Goal: Transaction & Acquisition: Purchase product/service

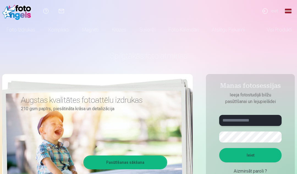
click at [256, 120] on input "text" at bounding box center [251, 120] width 63 height 11
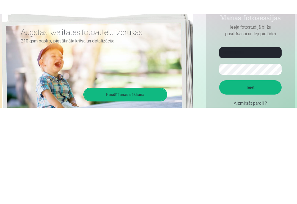
scroll to position [82, 0]
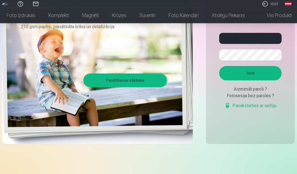
click at [264, 68] on button "Ieiet" at bounding box center [251, 73] width 63 height 14
click at [261, 37] on input "**********" at bounding box center [251, 38] width 63 height 11
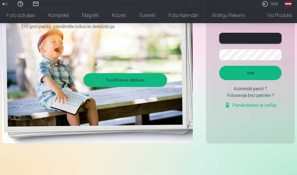
click at [240, 37] on input "**********" at bounding box center [251, 38] width 63 height 11
click at [243, 37] on input "**********" at bounding box center [251, 38] width 63 height 11
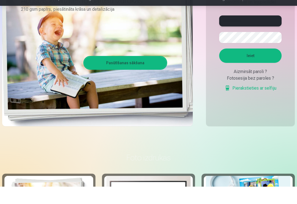
type input "**********"
click at [267, 66] on button "Ieiet" at bounding box center [251, 73] width 63 height 14
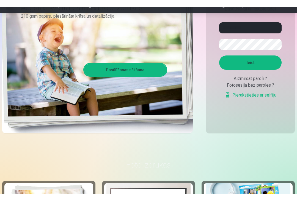
scroll to position [99, 0]
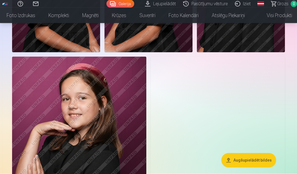
scroll to position [406, 0]
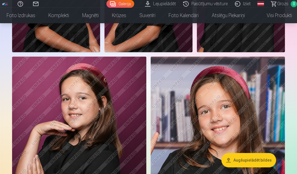
click at [275, 128] on img at bounding box center [218, 157] width 134 height 202
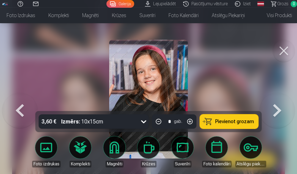
click at [280, 50] on button at bounding box center [284, 51] width 22 height 22
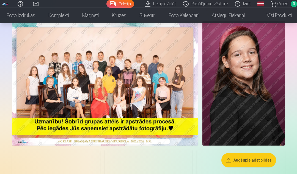
scroll to position [31, 0]
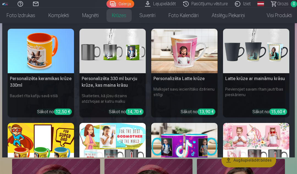
click at [113, 15] on link "Krūzes" at bounding box center [119, 15] width 28 height 15
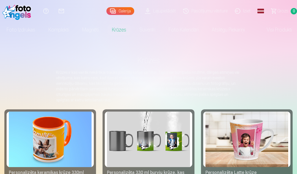
click at [155, 27] on link "Suvenīri" at bounding box center [147, 29] width 29 height 15
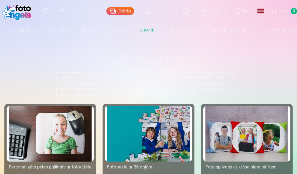
click at [122, 30] on link "Krūzes" at bounding box center [119, 29] width 28 height 15
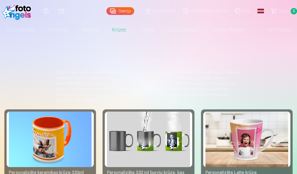
click at [97, 30] on link "Magnēti" at bounding box center [91, 29] width 30 height 15
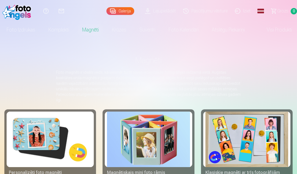
click at [67, 28] on link "Komplekti" at bounding box center [59, 29] width 34 height 15
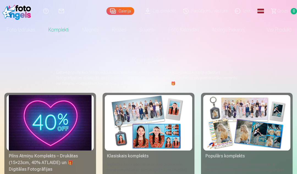
click at [237, 29] on link "Atslēgu piekariņi" at bounding box center [228, 29] width 46 height 15
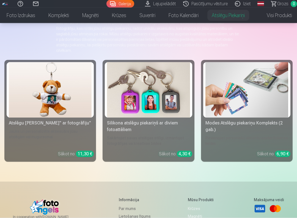
scroll to position [55, 0]
click at [163, 106] on img at bounding box center [148, 89] width 83 height 55
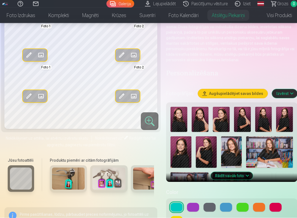
scroll to position [85, 0]
click at [237, 173] on button "Rādīt vairāk foto" at bounding box center [232, 176] width 42 height 8
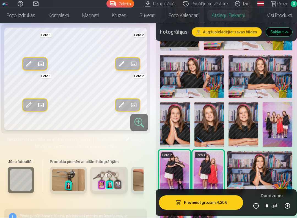
scroll to position [293, 0]
click at [280, 124] on img at bounding box center [278, 124] width 30 height 45
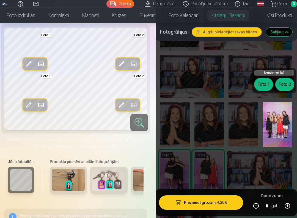
click at [265, 83] on button "Foto 1" at bounding box center [264, 84] width 19 height 13
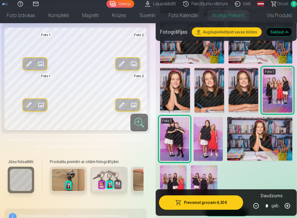
scroll to position [329, 0]
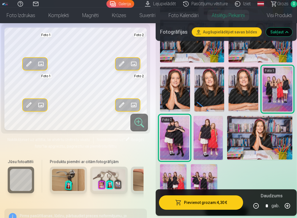
click at [275, 95] on img at bounding box center [278, 89] width 30 height 45
click at [175, 134] on img at bounding box center [174, 138] width 29 height 44
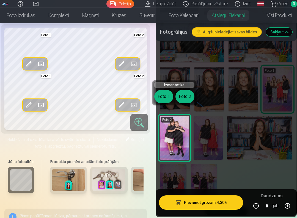
click at [167, 96] on button "Foto 1" at bounding box center [164, 96] width 19 height 13
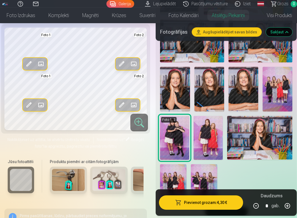
click at [204, 173] on img at bounding box center [204, 184] width 26 height 40
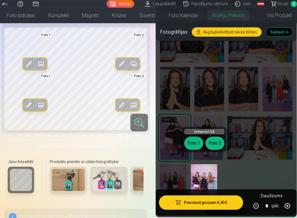
click at [219, 142] on button "Foto 2" at bounding box center [215, 142] width 19 height 13
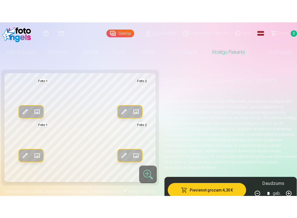
scroll to position [6, 0]
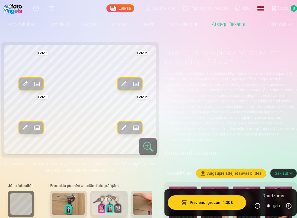
click at [68, 173] on img at bounding box center [68, 204] width 33 height 22
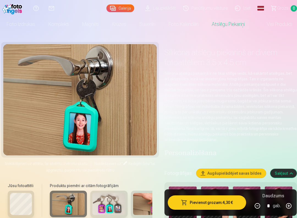
click at [109, 173] on img at bounding box center [109, 204] width 33 height 22
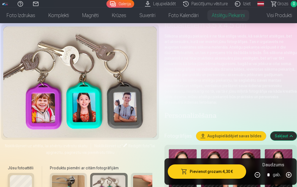
scroll to position [40, 0]
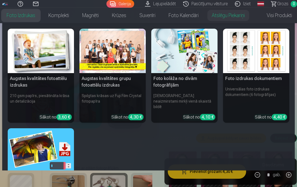
click at [23, 16] on link "Foto izdrukas" at bounding box center [21, 15] width 42 height 15
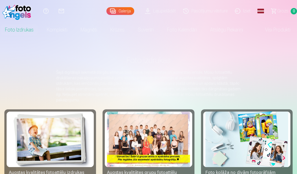
scroll to position [0, 4]
click at [279, 31] on link "Visi produkti" at bounding box center [273, 29] width 47 height 15
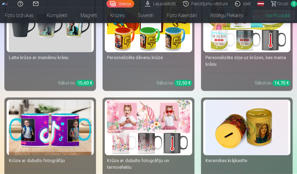
scroll to position [985, 0]
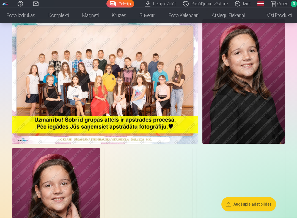
scroll to position [43, 0]
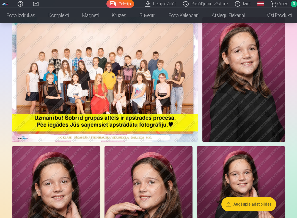
click at [34, 94] on img at bounding box center [105, 79] width 186 height 124
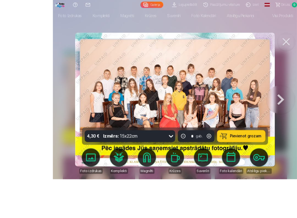
scroll to position [28, 0]
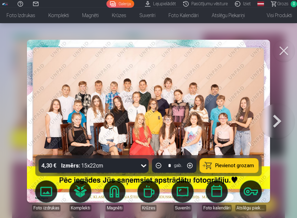
click at [275, 118] on button at bounding box center [277, 121] width 35 height 57
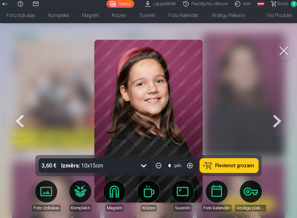
click at [278, 118] on button at bounding box center [277, 121] width 35 height 57
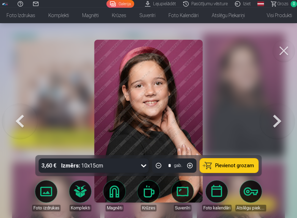
click at [276, 121] on button at bounding box center [277, 121] width 35 height 57
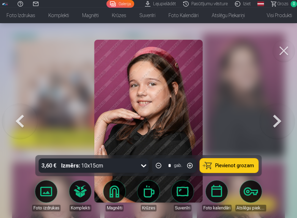
click at [277, 121] on button at bounding box center [277, 121] width 35 height 57
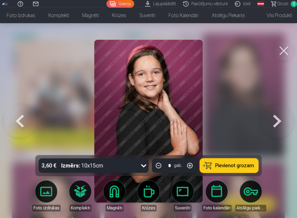
click at [280, 118] on button at bounding box center [277, 121] width 35 height 57
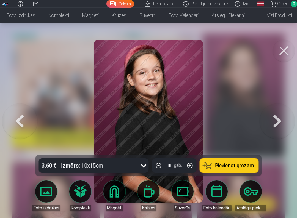
click at [281, 116] on button at bounding box center [277, 121] width 35 height 57
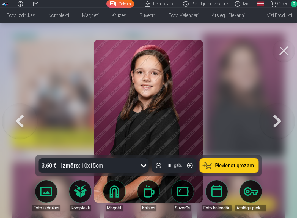
click at [280, 122] on button at bounding box center [277, 121] width 35 height 57
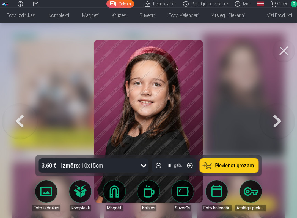
click at [281, 121] on button at bounding box center [277, 121] width 35 height 57
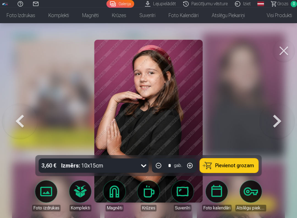
click at [278, 120] on button at bounding box center [277, 121] width 35 height 57
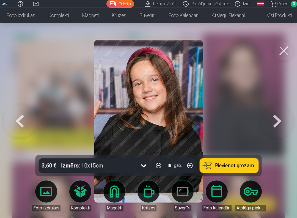
click at [276, 120] on button at bounding box center [277, 121] width 35 height 57
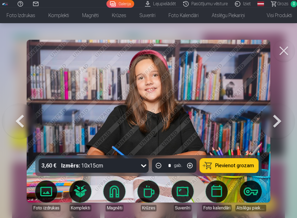
click at [277, 121] on button at bounding box center [277, 121] width 35 height 57
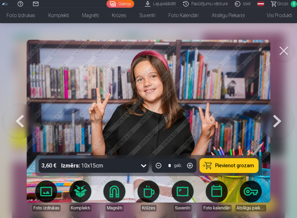
click at [278, 121] on button at bounding box center [277, 121] width 35 height 57
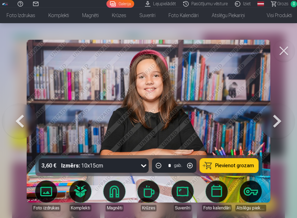
click at [277, 120] on button at bounding box center [277, 121] width 35 height 57
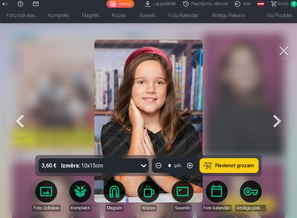
click at [279, 120] on button at bounding box center [277, 121] width 35 height 57
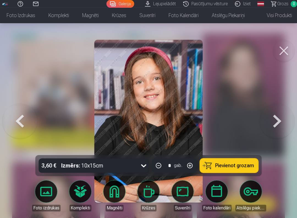
click at [278, 120] on button at bounding box center [277, 121] width 35 height 57
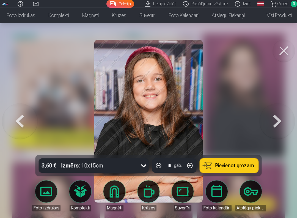
click at [283, 121] on button at bounding box center [277, 121] width 35 height 57
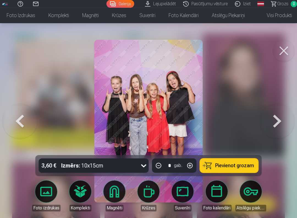
click at [280, 119] on button at bounding box center [277, 121] width 35 height 57
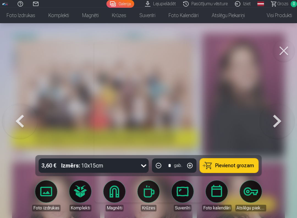
click at [26, 124] on button at bounding box center [19, 121] width 35 height 57
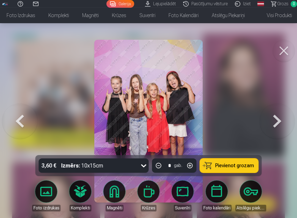
click at [280, 122] on button at bounding box center [277, 121] width 35 height 57
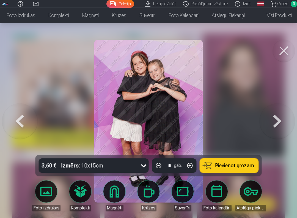
click at [282, 118] on button at bounding box center [277, 121] width 35 height 57
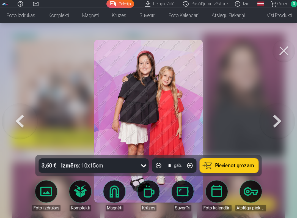
click at [282, 118] on button at bounding box center [277, 121] width 35 height 57
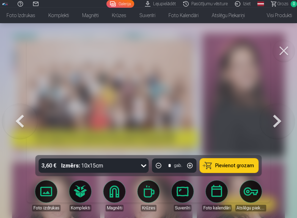
click at [279, 122] on button at bounding box center [277, 121] width 35 height 57
click at [280, 121] on button at bounding box center [277, 121] width 35 height 57
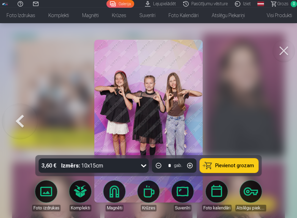
click at [287, 50] on button at bounding box center [284, 51] width 22 height 22
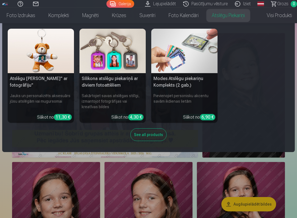
click at [225, 16] on link "Atslēgu piekariņi" at bounding box center [228, 15] width 46 height 15
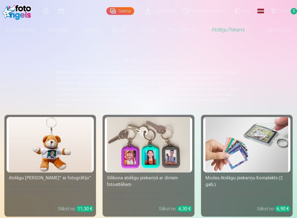
click at [156, 30] on link "Suvenīri" at bounding box center [147, 29] width 29 height 15
